Goal: Task Accomplishment & Management: Use online tool/utility

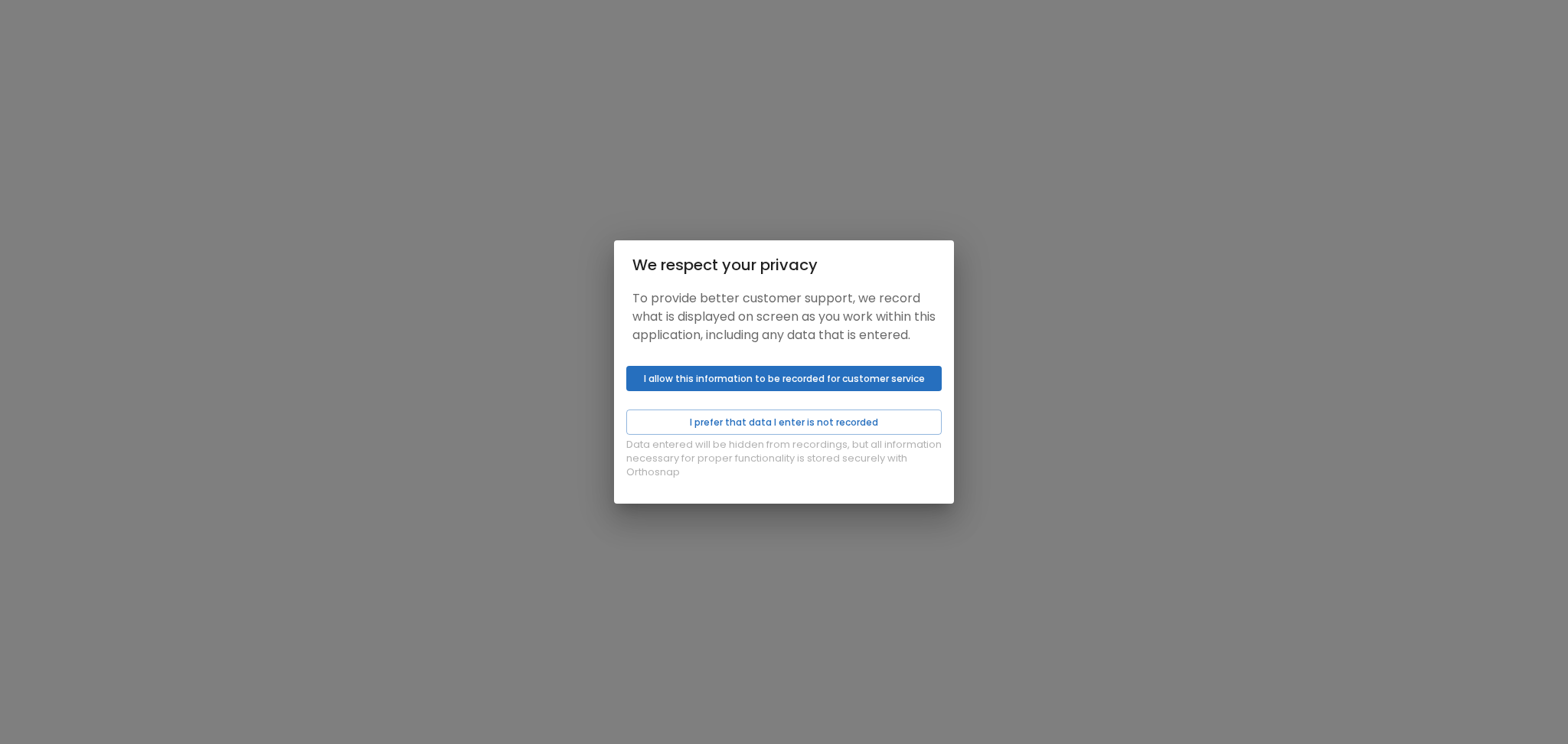
click at [753, 389] on button "I allow this information to be recorded for customer service" at bounding box center [784, 379] width 316 height 26
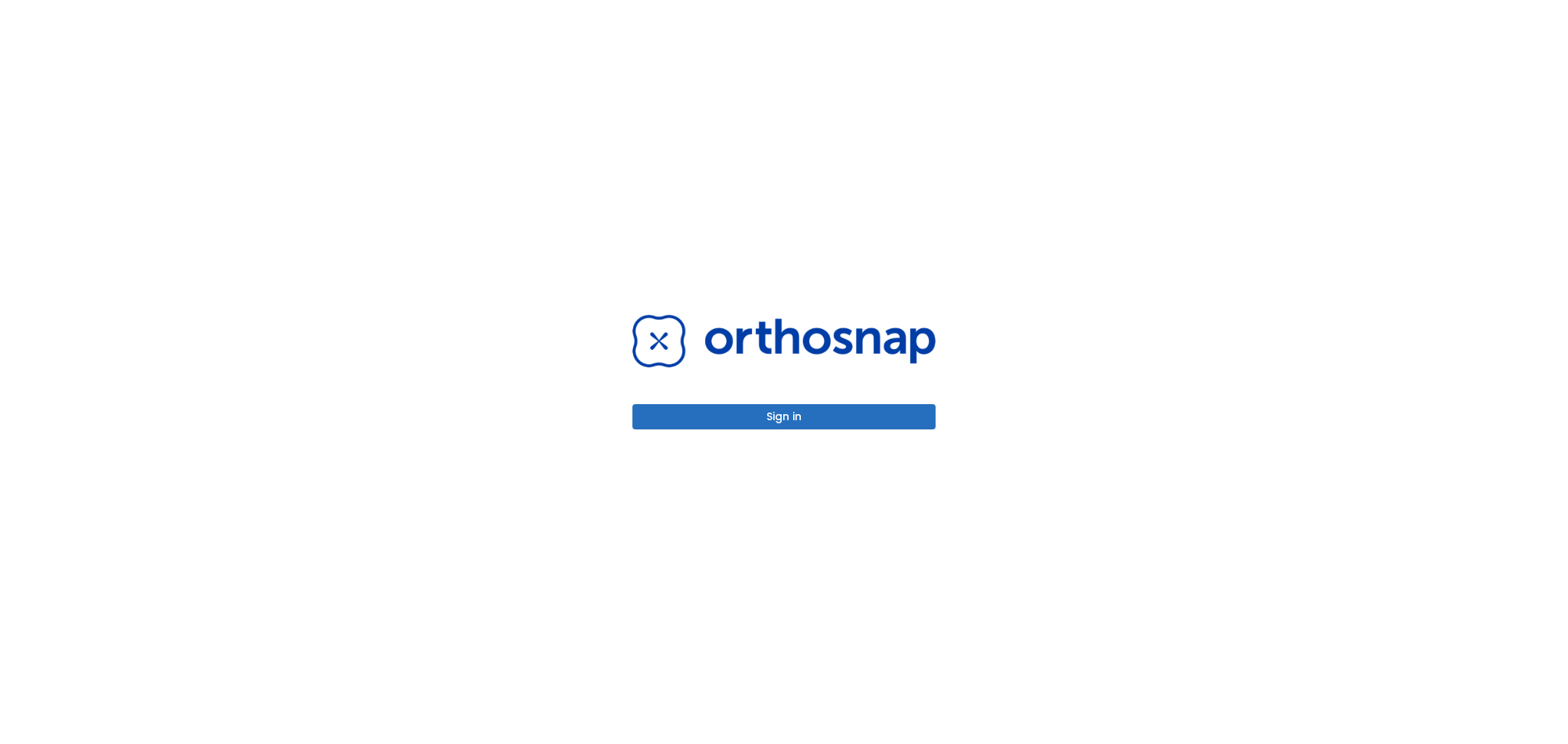
click at [763, 411] on button "Sign in" at bounding box center [784, 417] width 303 height 26
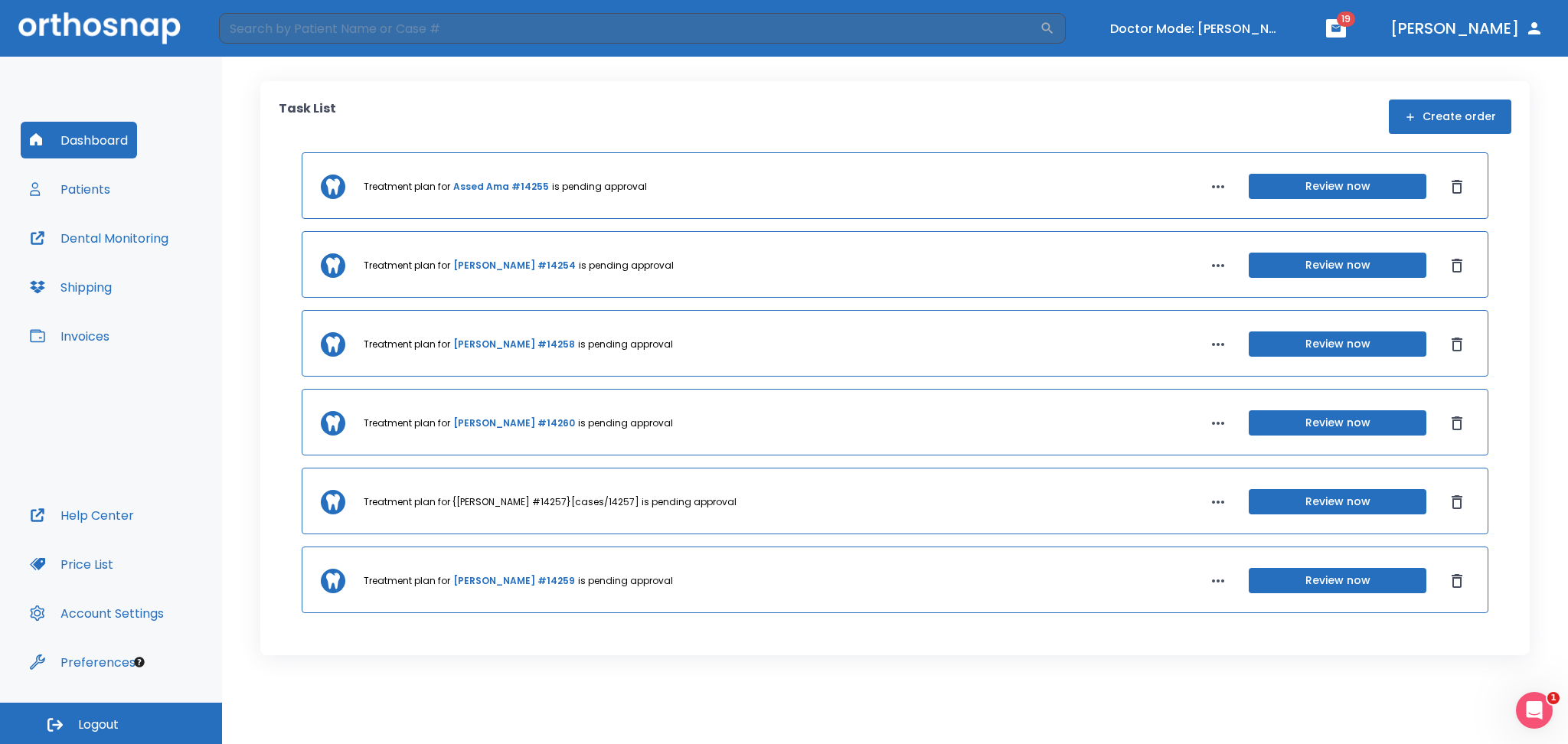
click at [1288, 424] on button "Review now" at bounding box center [1338, 423] width 178 height 26
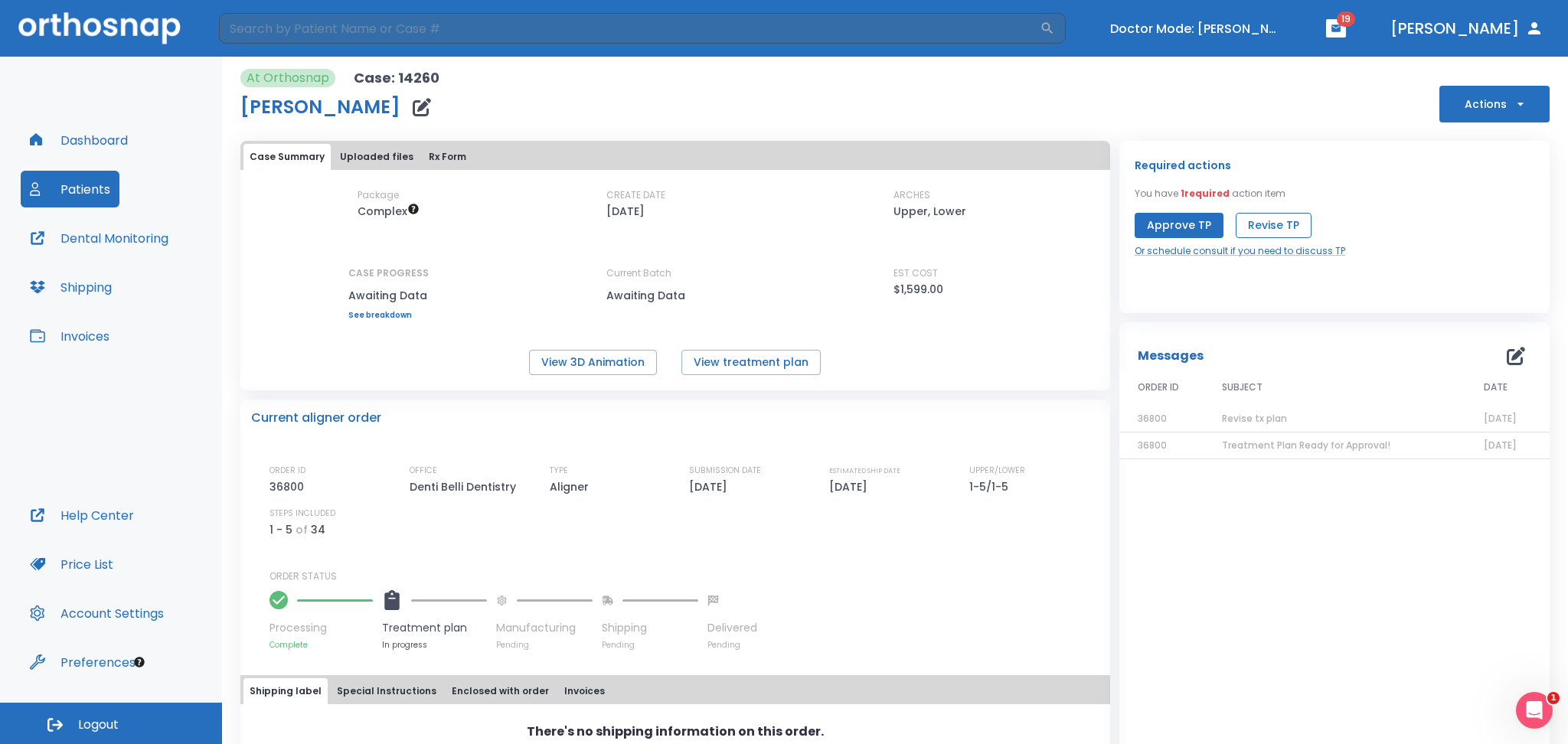
click at [1271, 227] on button "Revise TP" at bounding box center [1273, 226] width 76 height 26
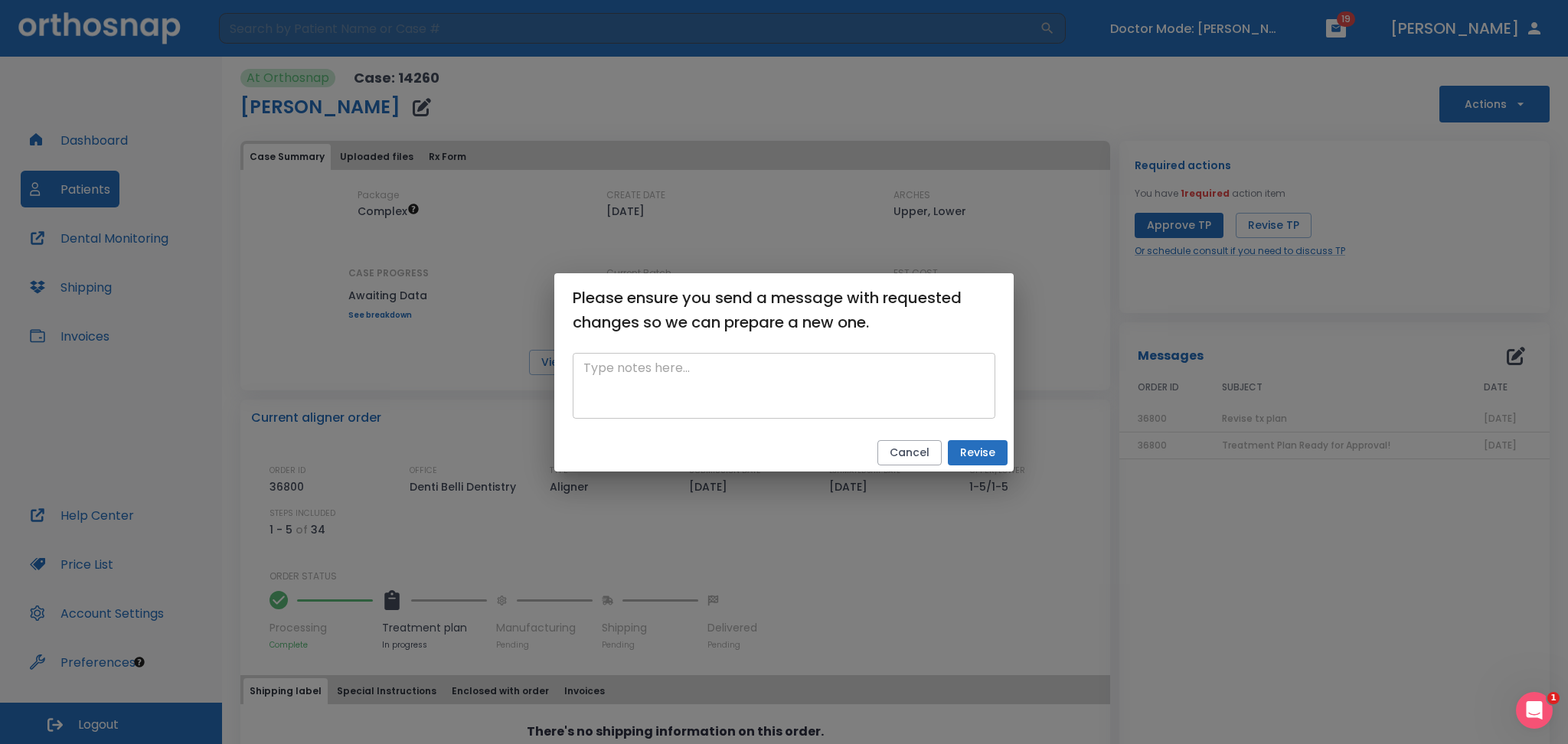
click at [727, 400] on textarea at bounding box center [784, 385] width 401 height 53
paste textarea "Intrude posterior teeth to level occl plane. LR bridge will be remade."
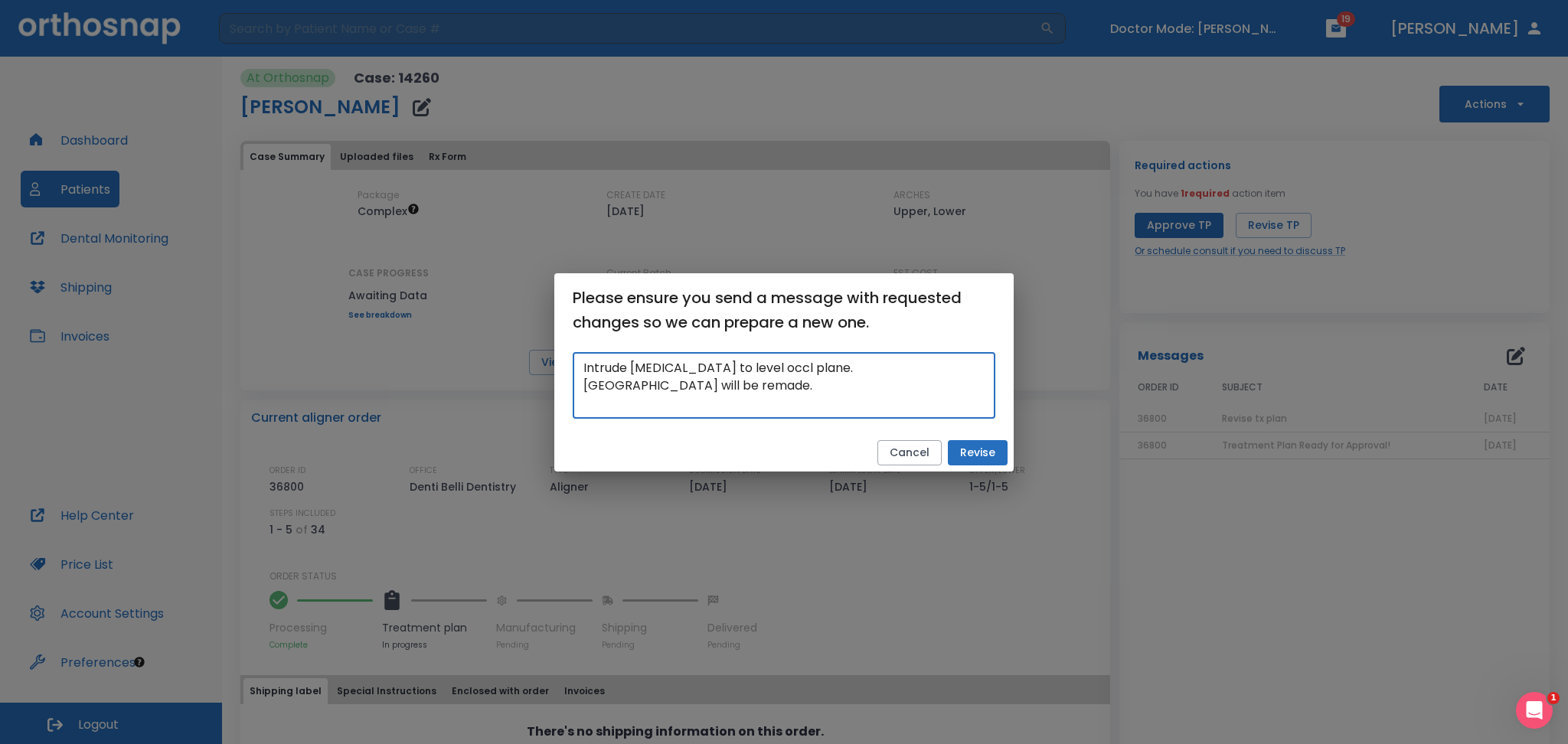
type textarea "Intrude posterior teeth to level occl plane. LR bridge will be remade."
click at [966, 443] on button "Revise" at bounding box center [977, 453] width 60 height 26
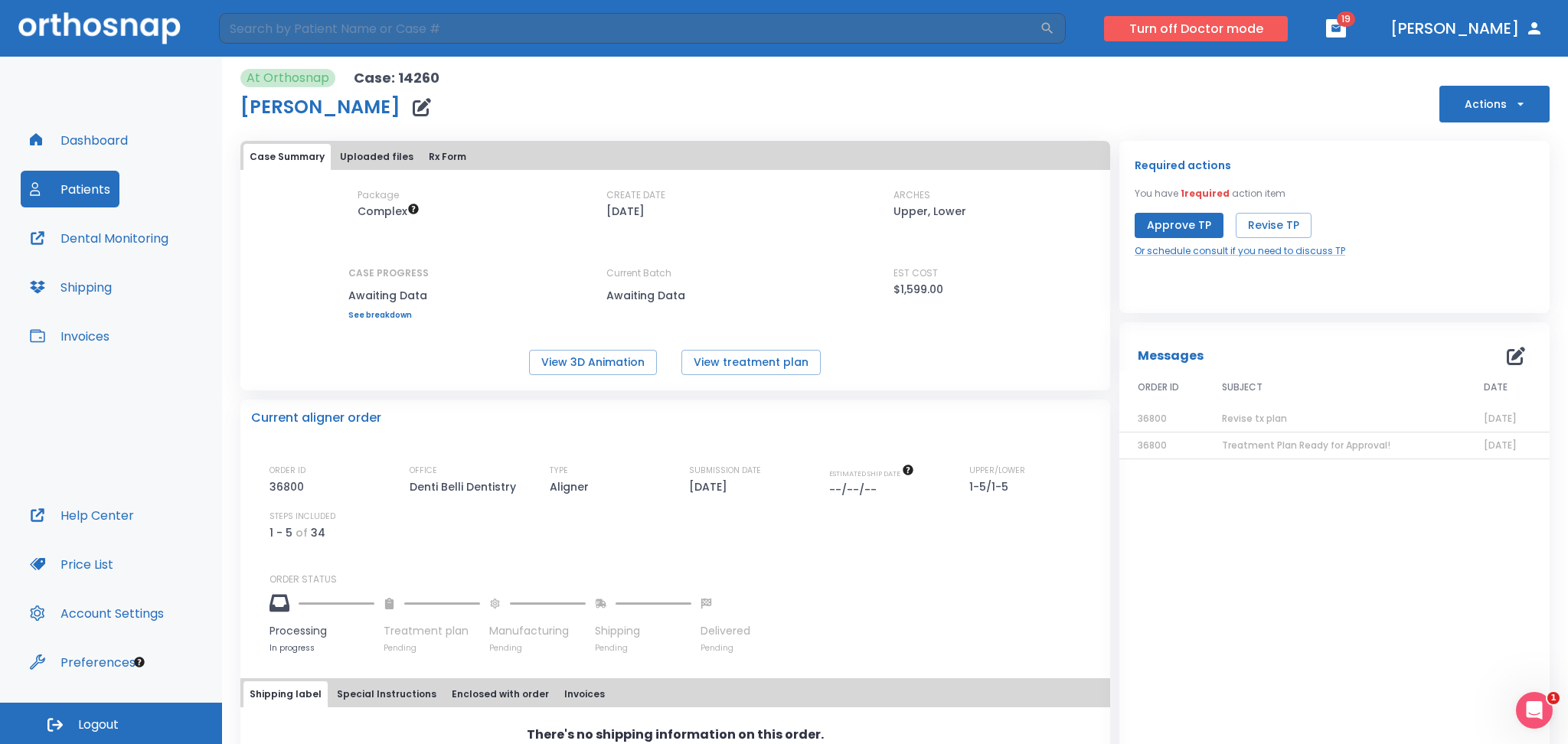
click at [1196, 25] on button "Turn off Doctor mode" at bounding box center [1196, 29] width 183 height 26
